Goal: Check status

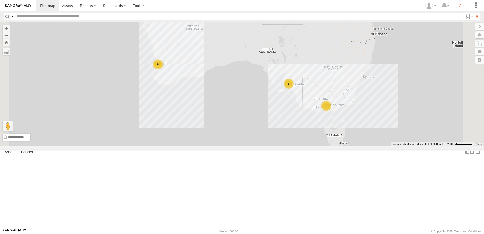
click at [0, 0] on div "[PERSON_NAME] (new)Tech 1IJX358" at bounding box center [0, 0] width 0 height 0
